Goal: Transaction & Acquisition: Subscribe to service/newsletter

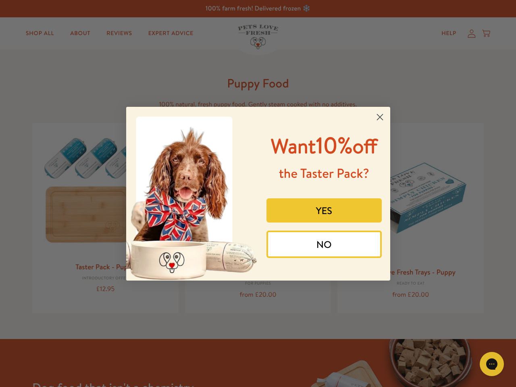
click at [258, 193] on div "Want 10% off the Taster Pack? YES NO" at bounding box center [321, 194] width 126 height 158
click at [380, 117] on icon "Close dialog" at bounding box center [380, 117] width 6 height 6
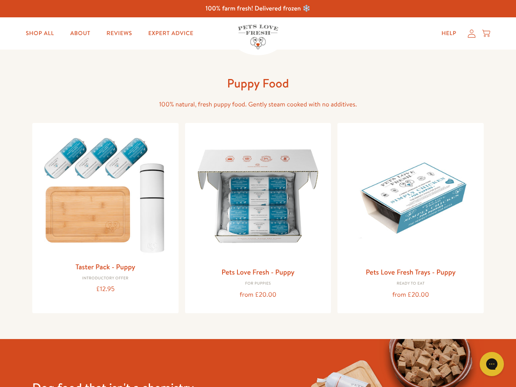
click at [324, 217] on button "YES" at bounding box center [323, 229] width 115 height 24
click at [324, 244] on button "Get 10% Off Now" at bounding box center [323, 255] width 115 height 22
click at [499, 364] on div "Gorgias live chat" at bounding box center [492, 364] width 16 height 16
